Goal: Task Accomplishment & Management: Manage account settings

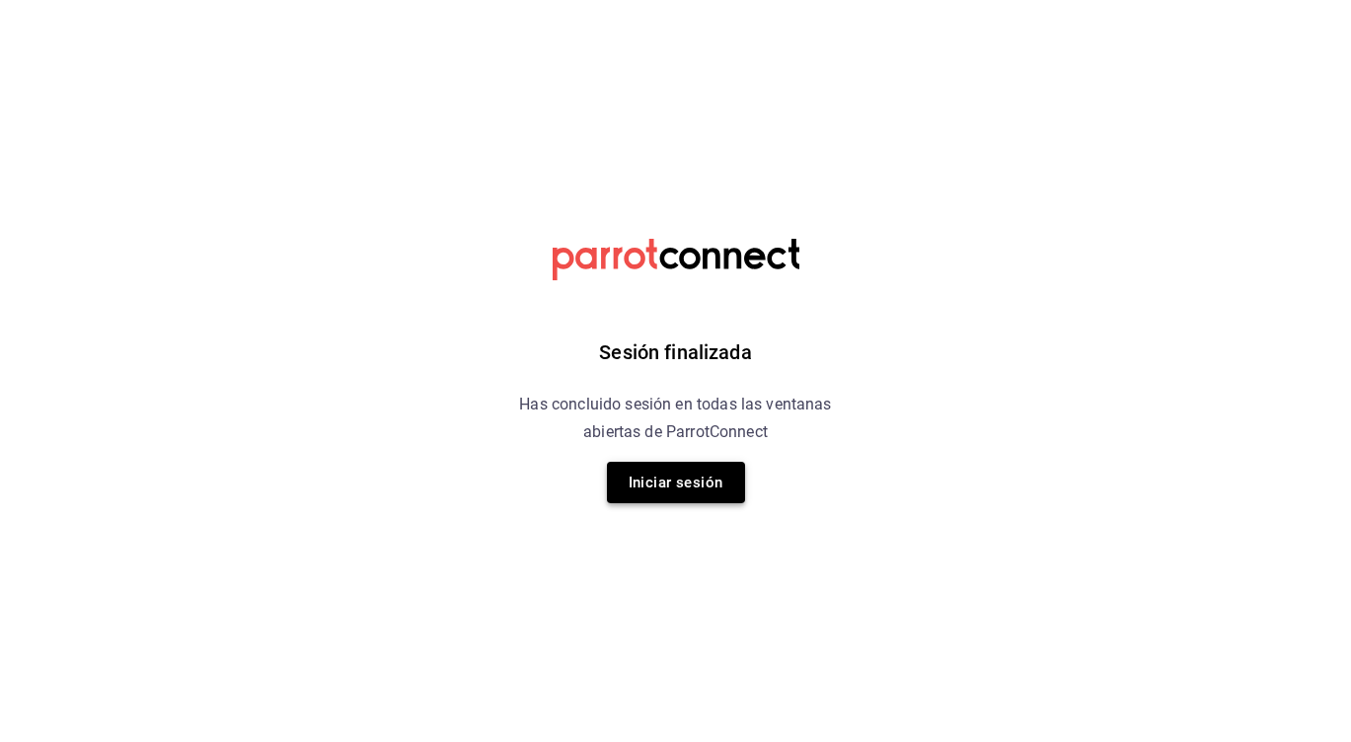
click at [670, 489] on button "Iniciar sesión" at bounding box center [676, 482] width 138 height 41
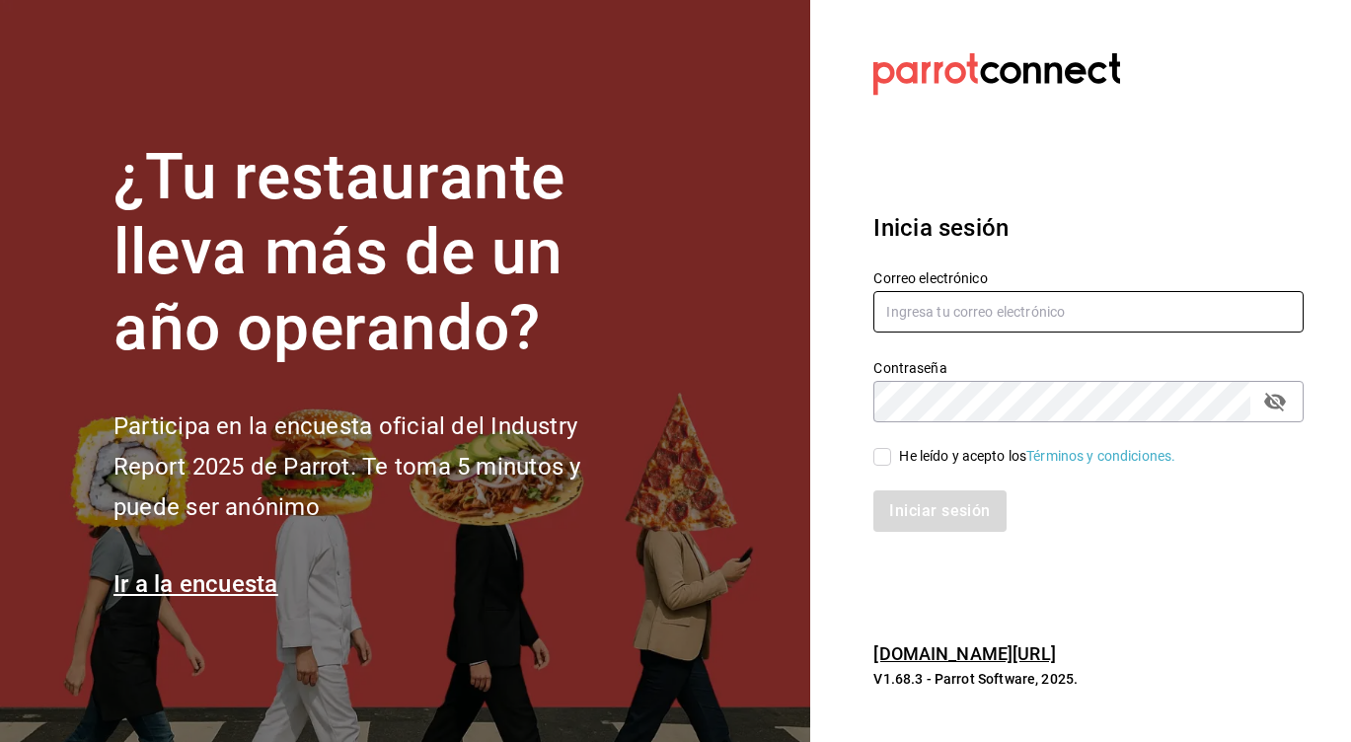
click at [1024, 318] on input "text" at bounding box center [1088, 311] width 430 height 41
type input "linmarcelo1982@gmail.com"
click at [871, 463] on div "He leído y acepto los Términos y condiciones." at bounding box center [1076, 444] width 454 height 45
click at [884, 458] on input "He leído y acepto los Términos y condiciones." at bounding box center [882, 457] width 18 height 18
checkbox input "true"
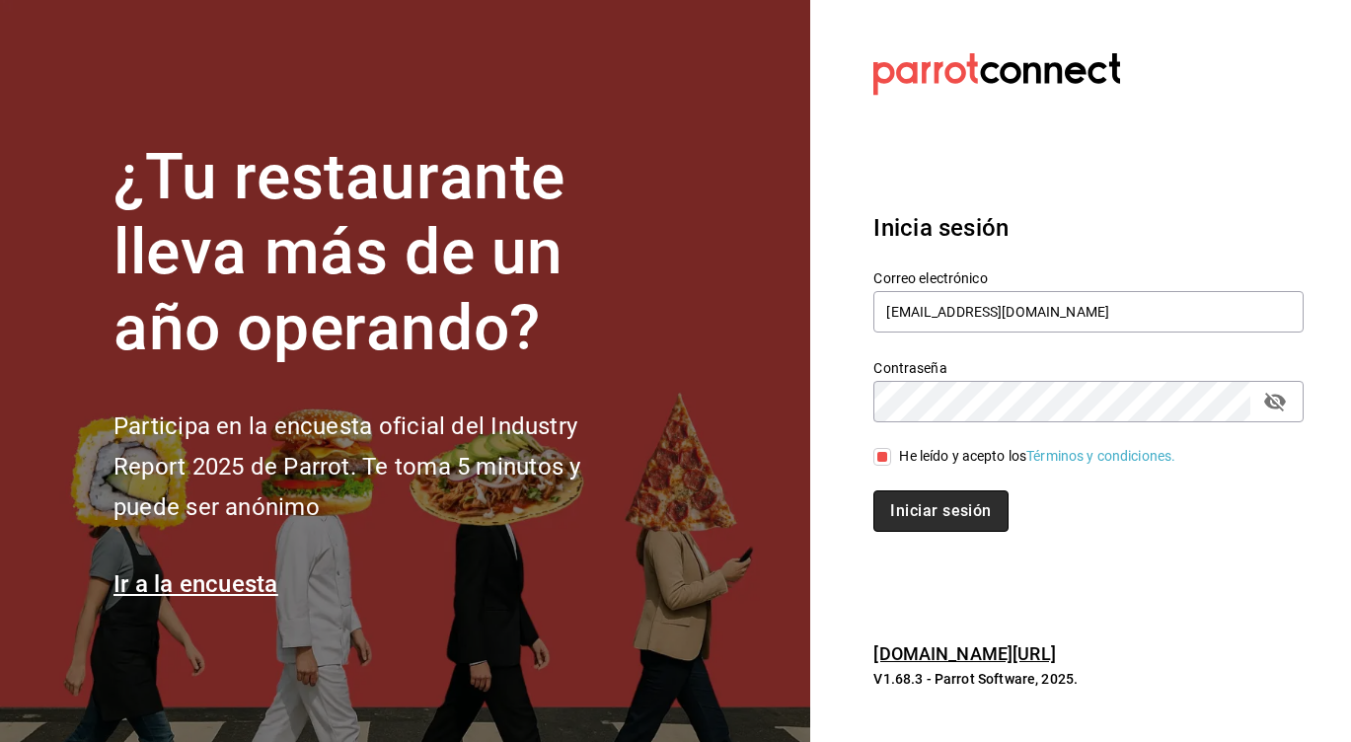
click at [907, 506] on button "Iniciar sesión" at bounding box center [940, 510] width 134 height 41
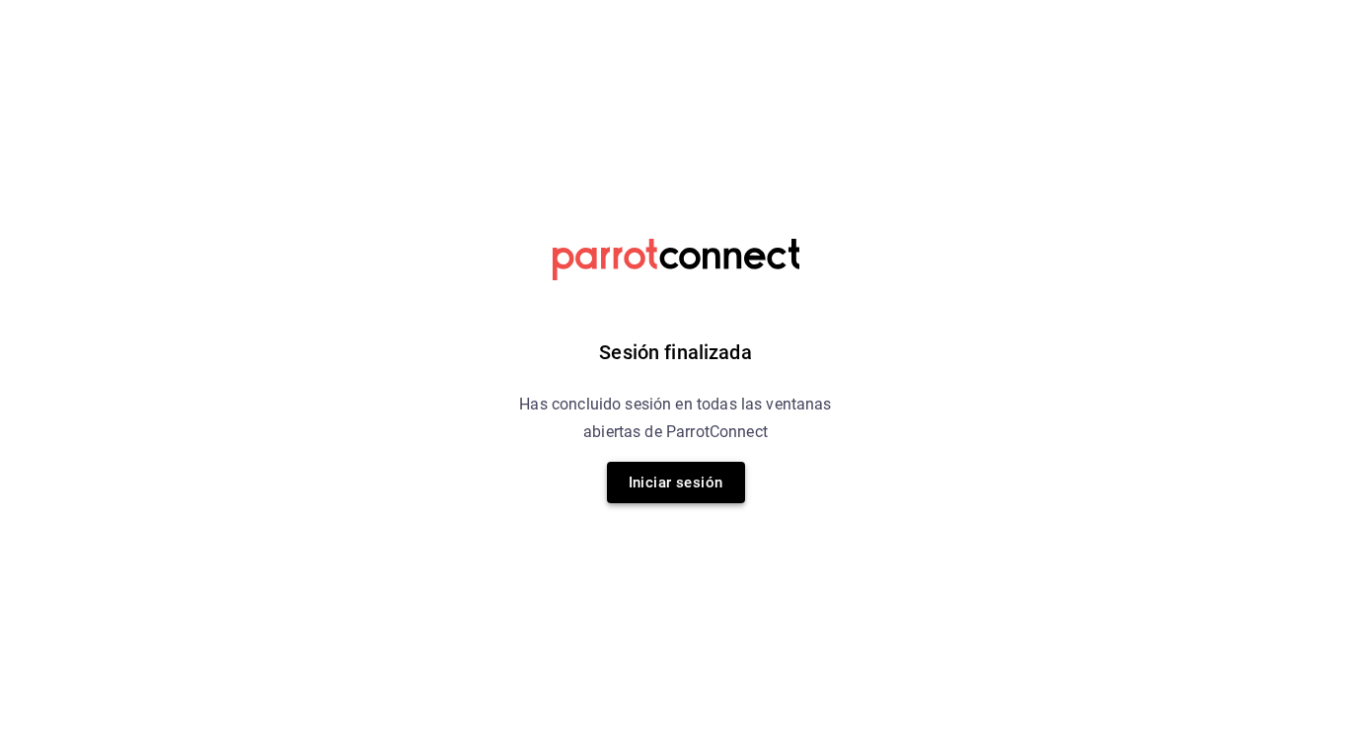
click at [632, 477] on button "Iniciar sesión" at bounding box center [676, 482] width 138 height 41
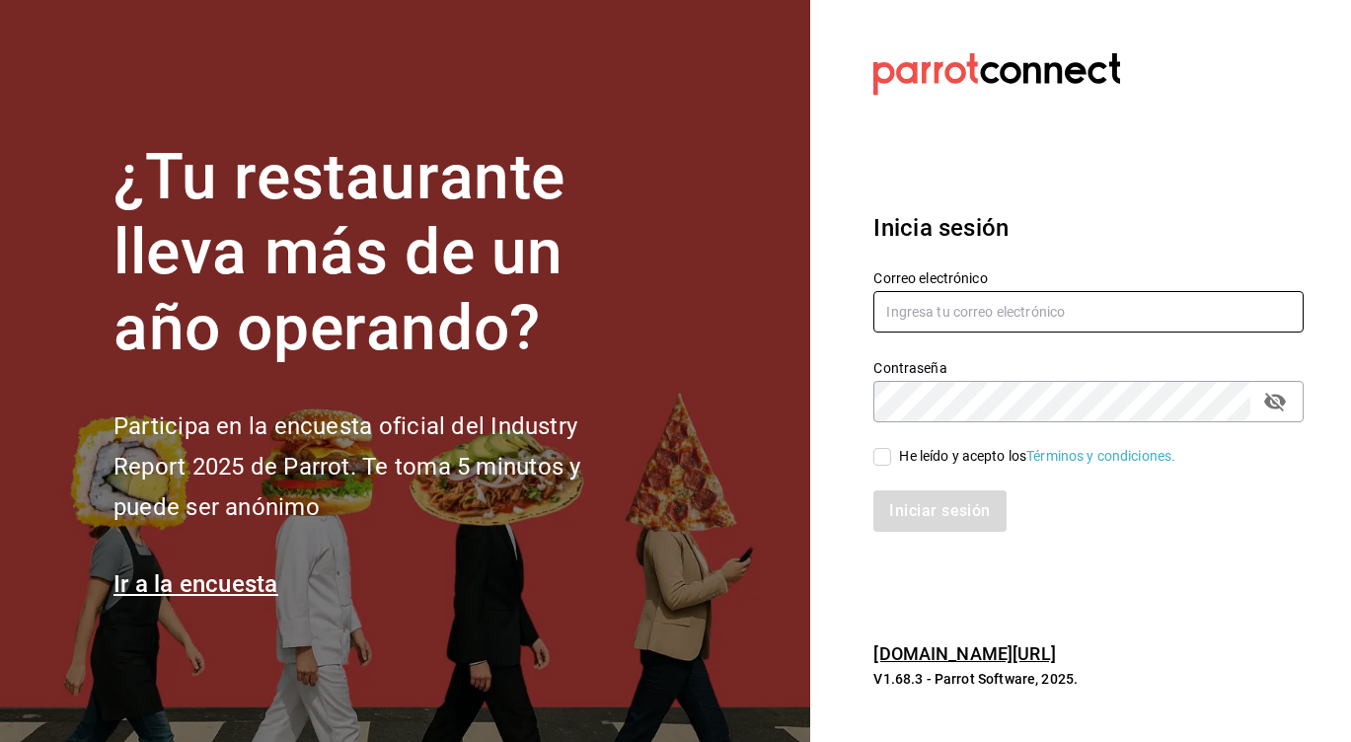
click at [1067, 312] on input "text" at bounding box center [1088, 311] width 430 height 41
type input "linmarcelo1982@gmail.com"
click at [883, 451] on input "He leído y acepto los Términos y condiciones." at bounding box center [882, 457] width 18 height 18
checkbox input "true"
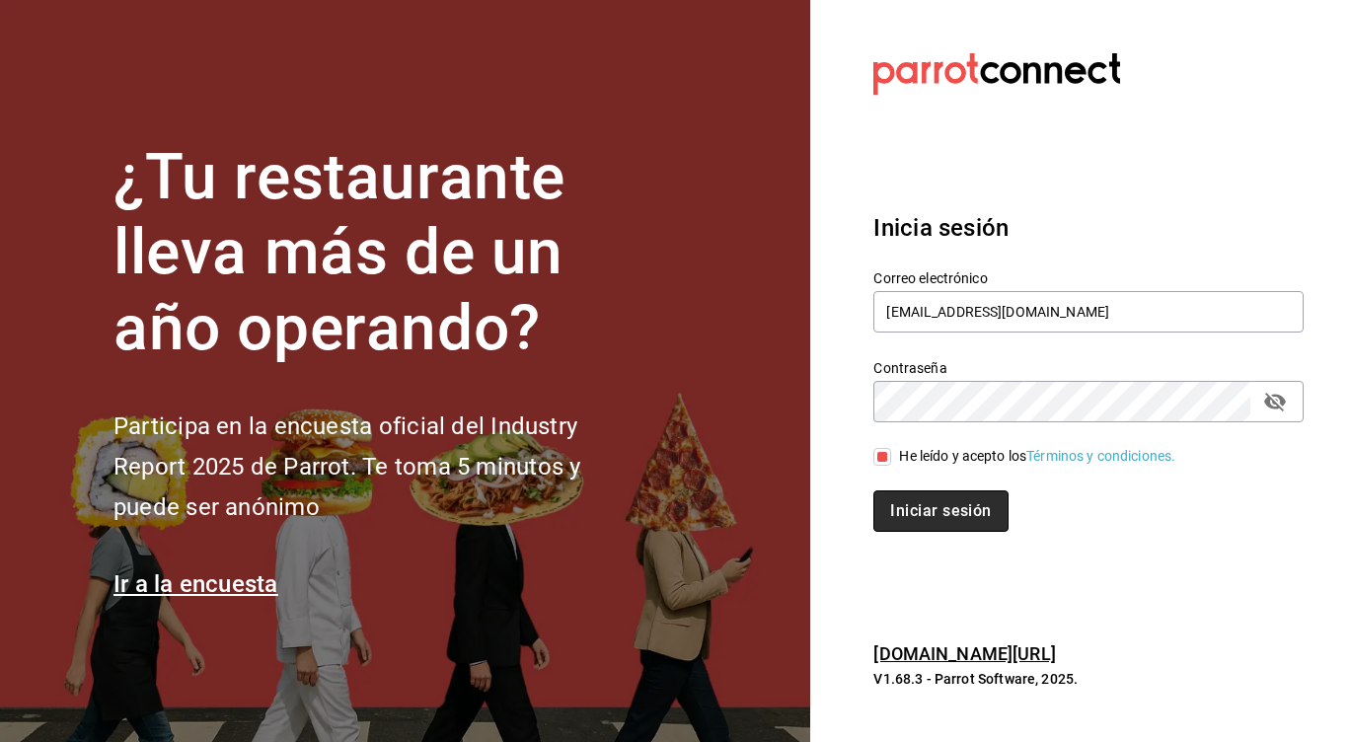
click at [910, 495] on button "Iniciar sesión" at bounding box center [940, 510] width 134 height 41
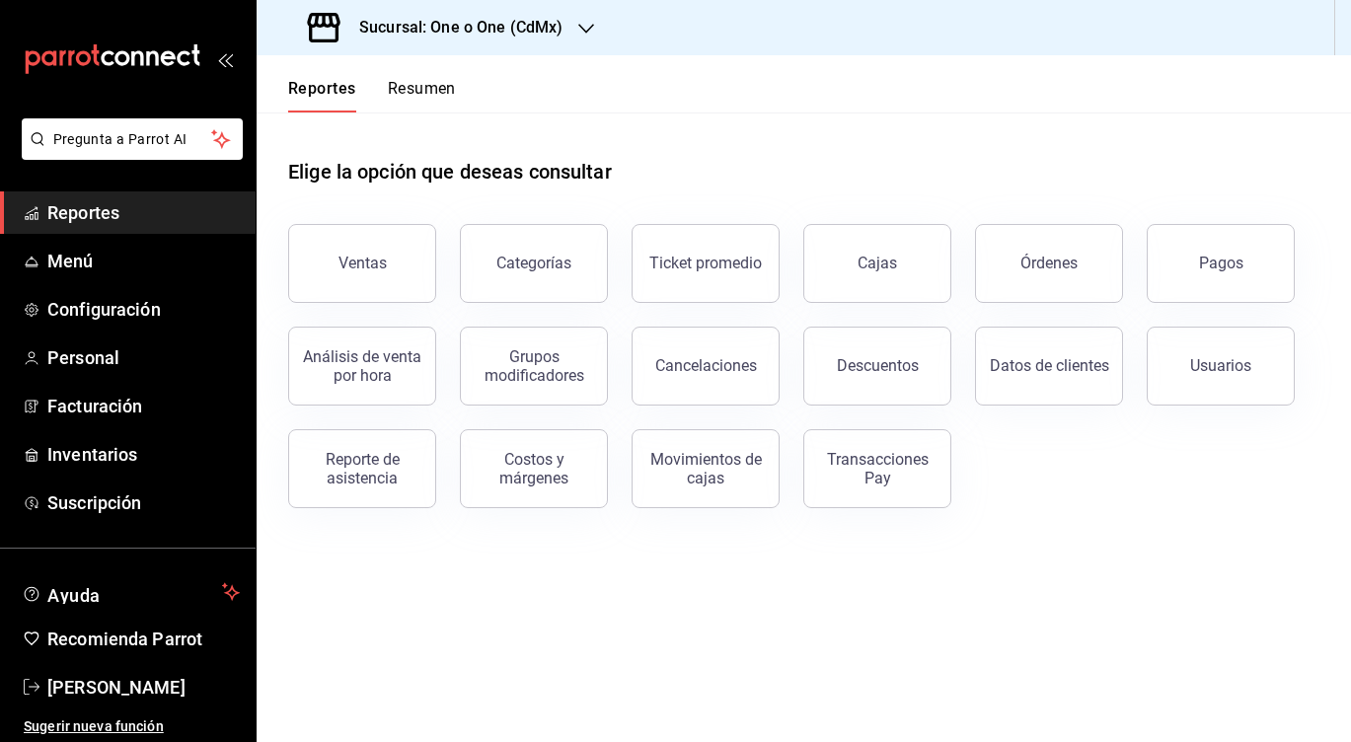
click at [402, 72] on div "Reportes Resumen" at bounding box center [356, 83] width 199 height 57
click at [411, 95] on button "Resumen" at bounding box center [422, 96] width 68 height 34
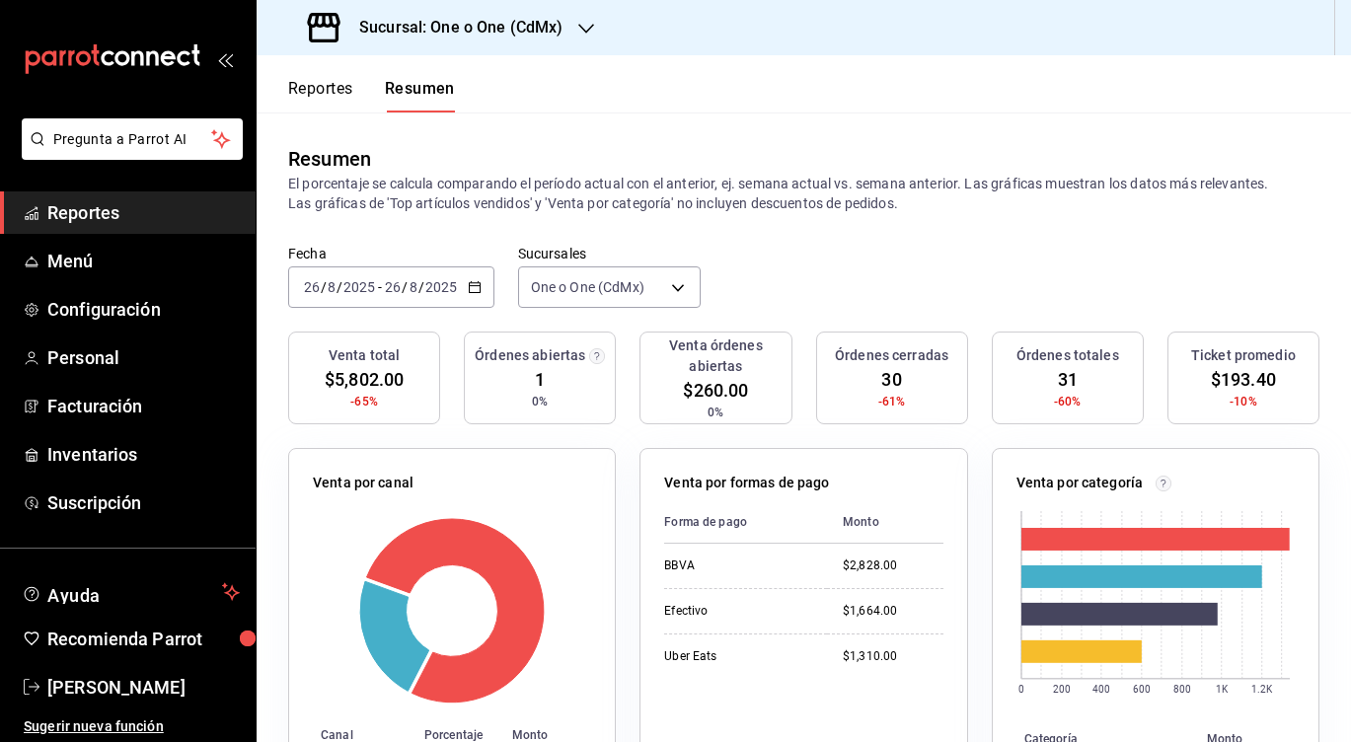
click at [372, 36] on h3 "Sucursal: One o One (CdMx)" at bounding box center [452, 28] width 219 height 24
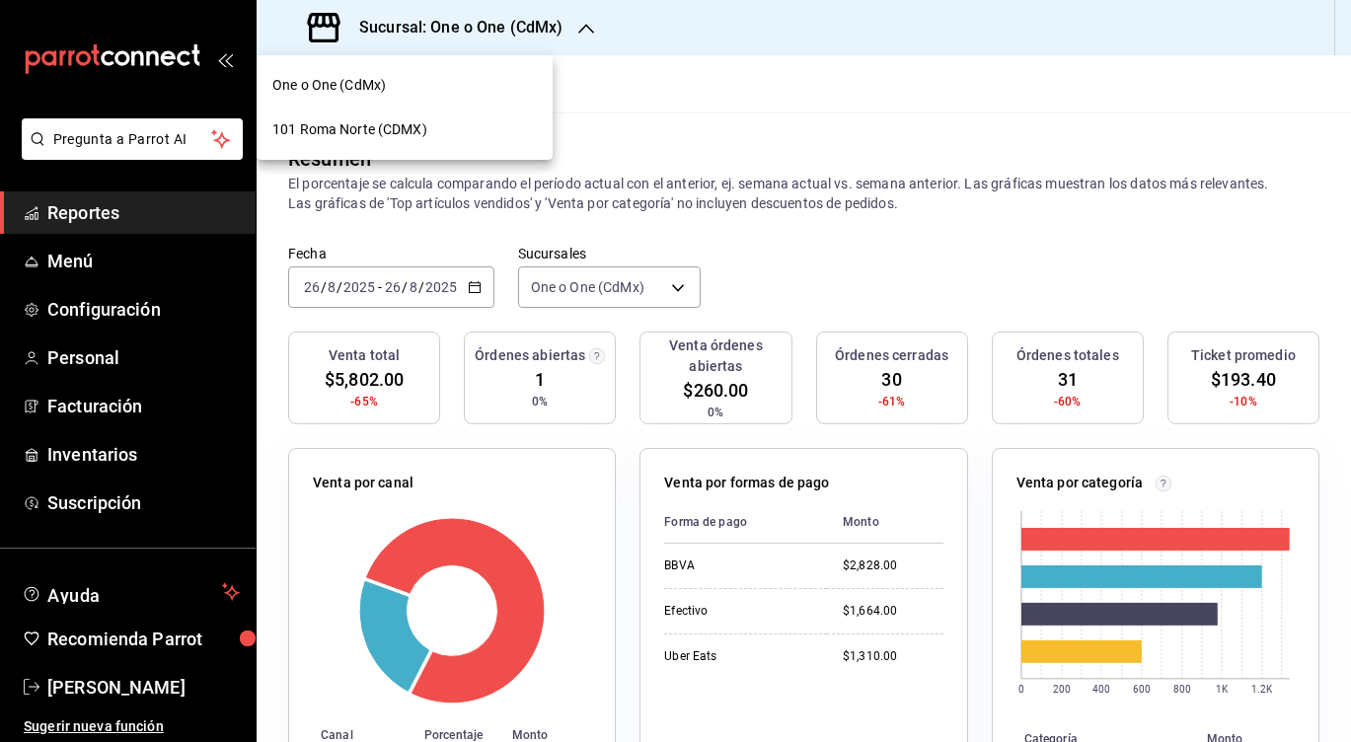
click at [357, 129] on span "101 Roma Norte (CDMX)" at bounding box center [349, 129] width 155 height 21
